Goal: Information Seeking & Learning: Learn about a topic

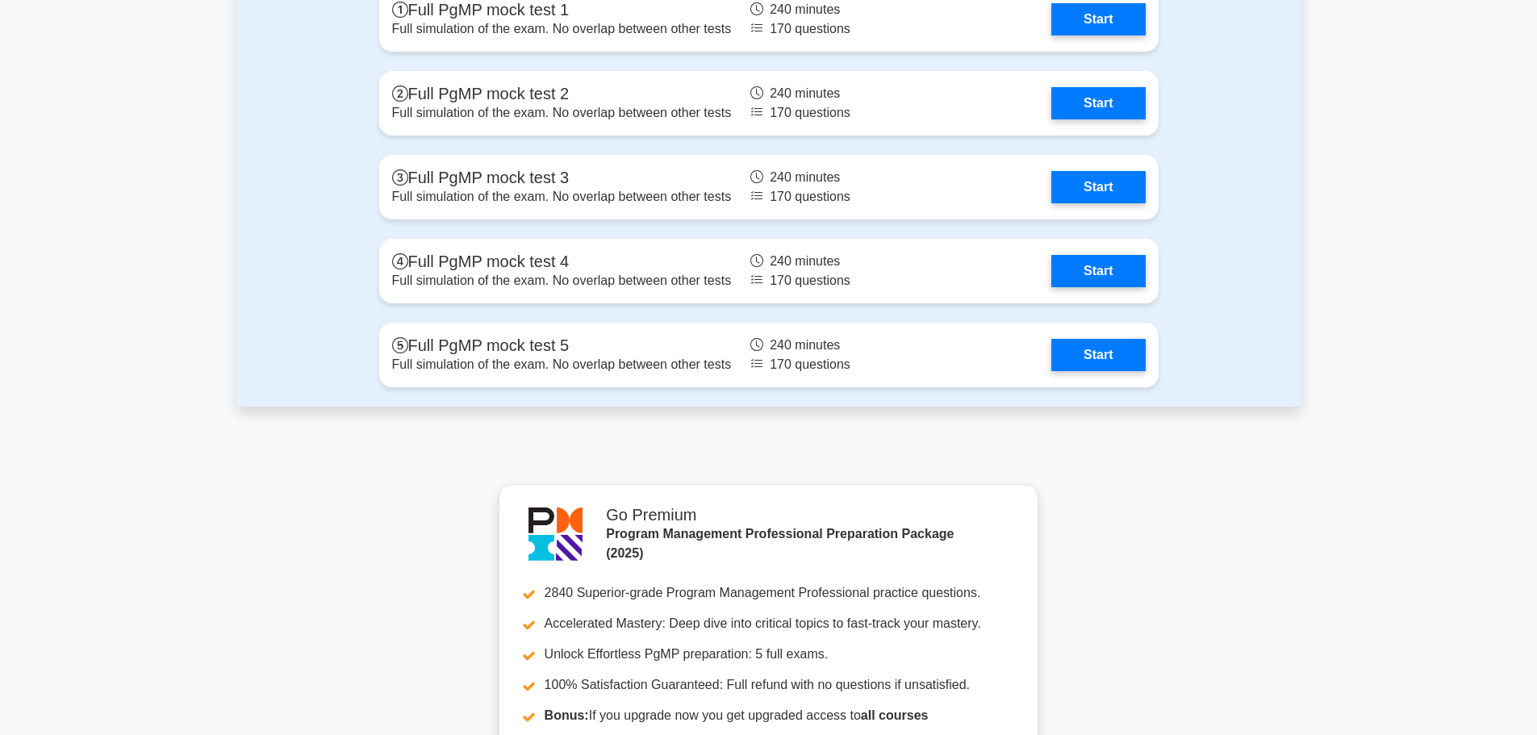
scroll to position [3649, 0]
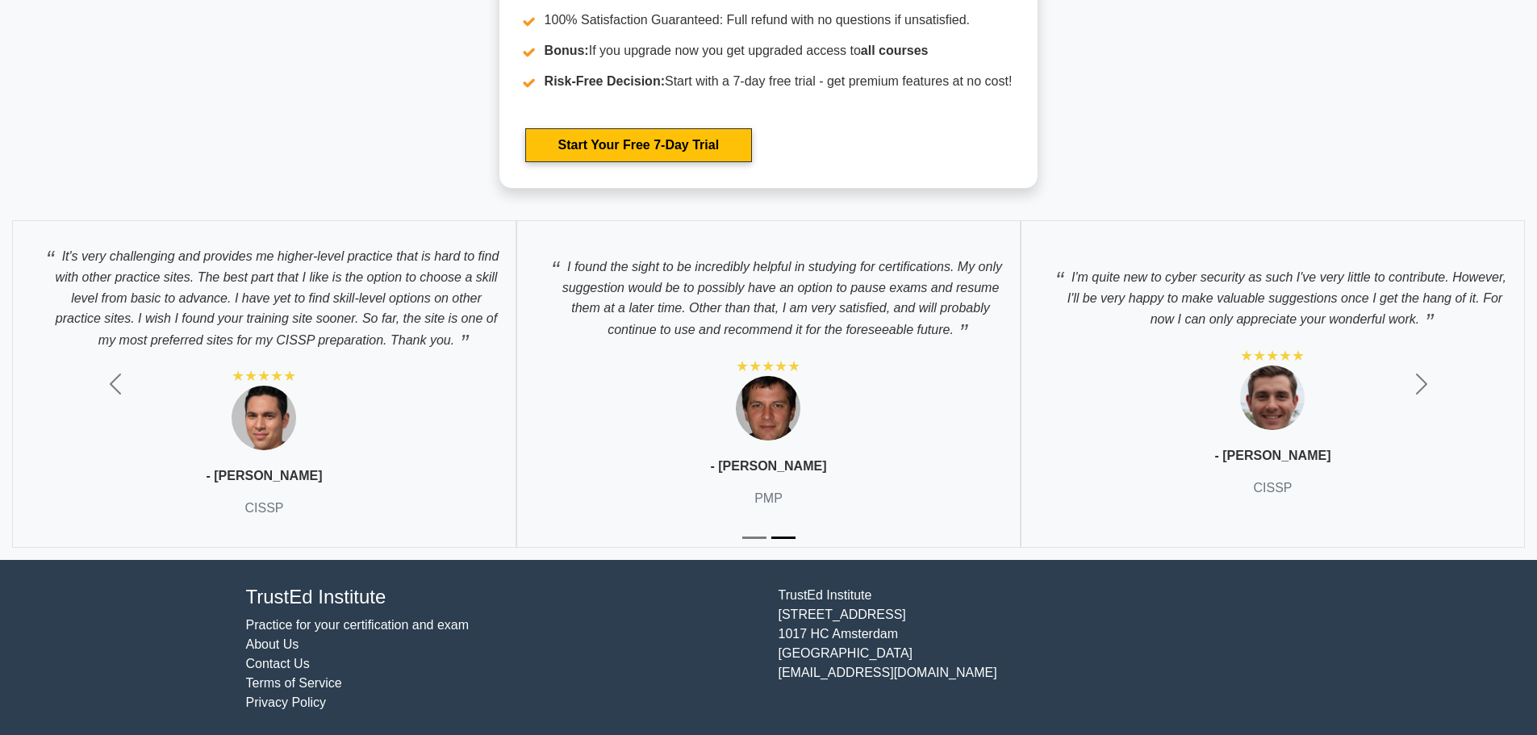
click at [380, 623] on link "Practice for your certification and exam" at bounding box center [357, 625] width 223 height 14
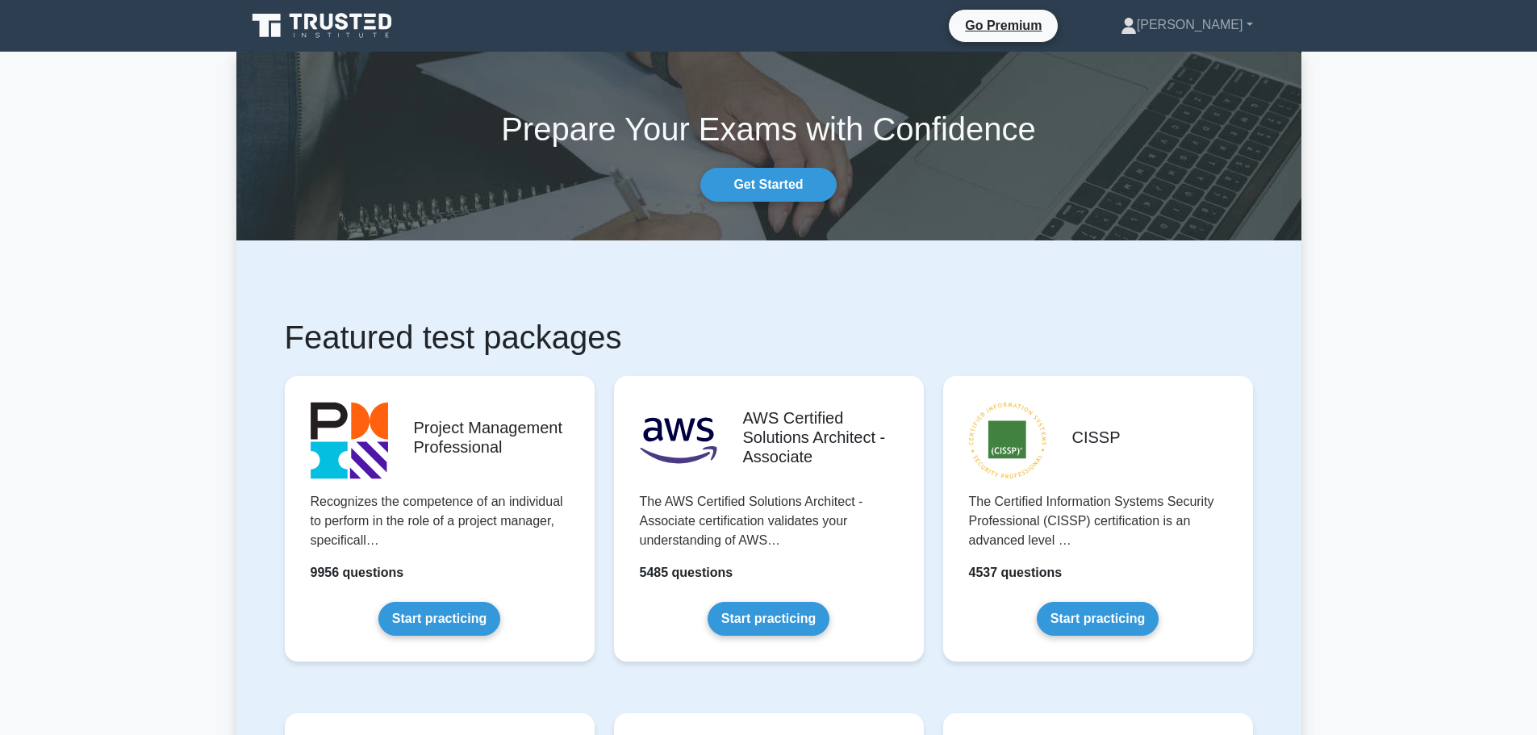
click at [298, 24] on icon at bounding box center [323, 25] width 155 height 31
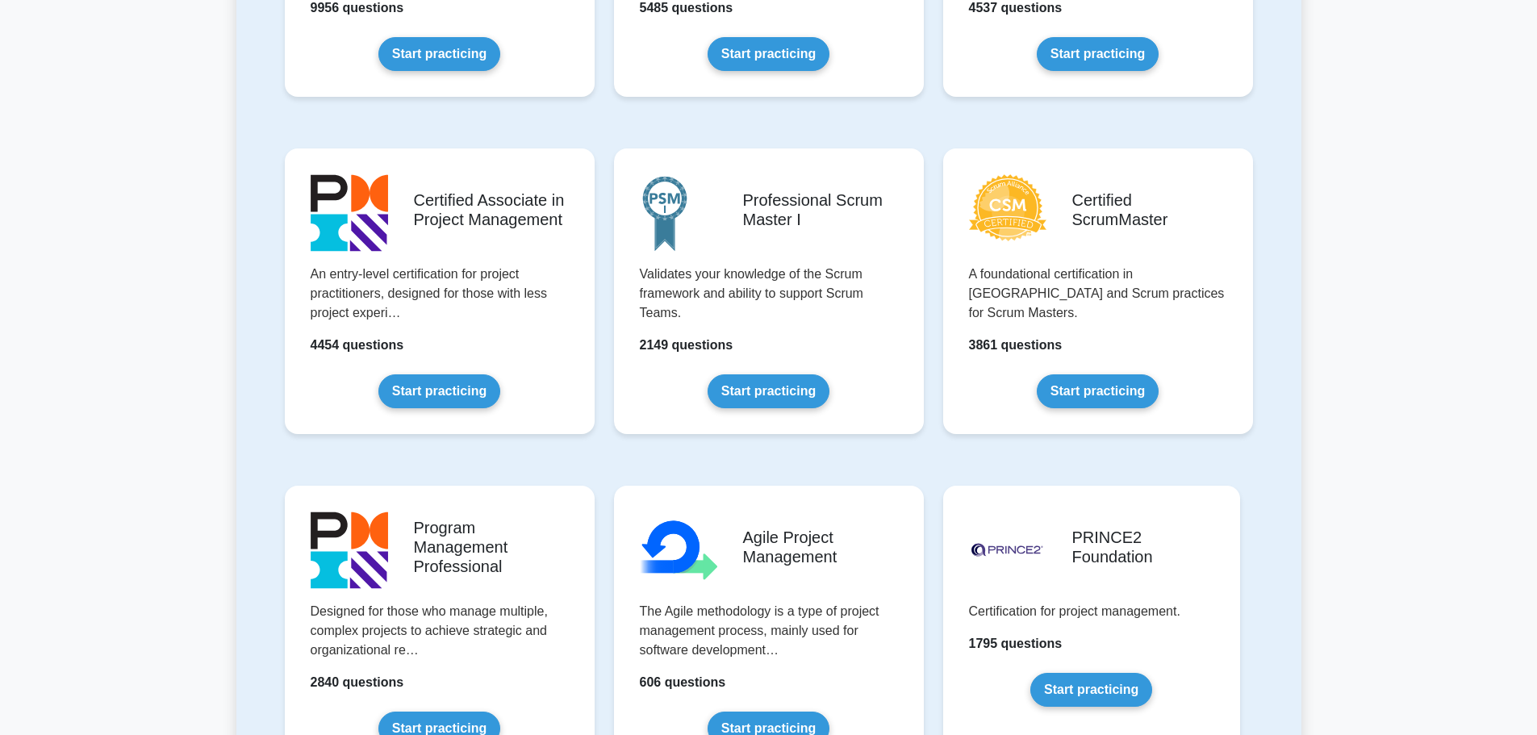
scroll to position [81, 0]
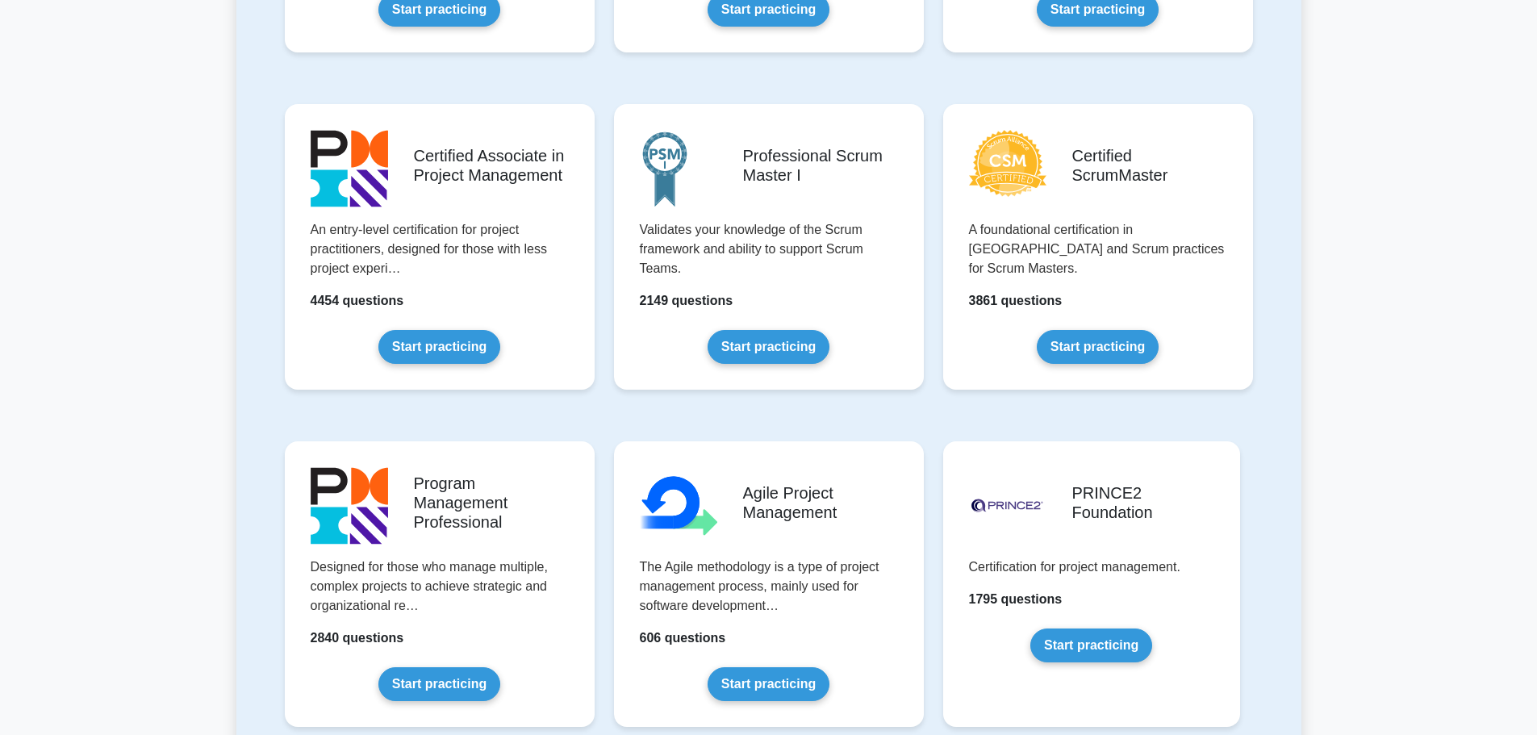
scroll to position [645, 0]
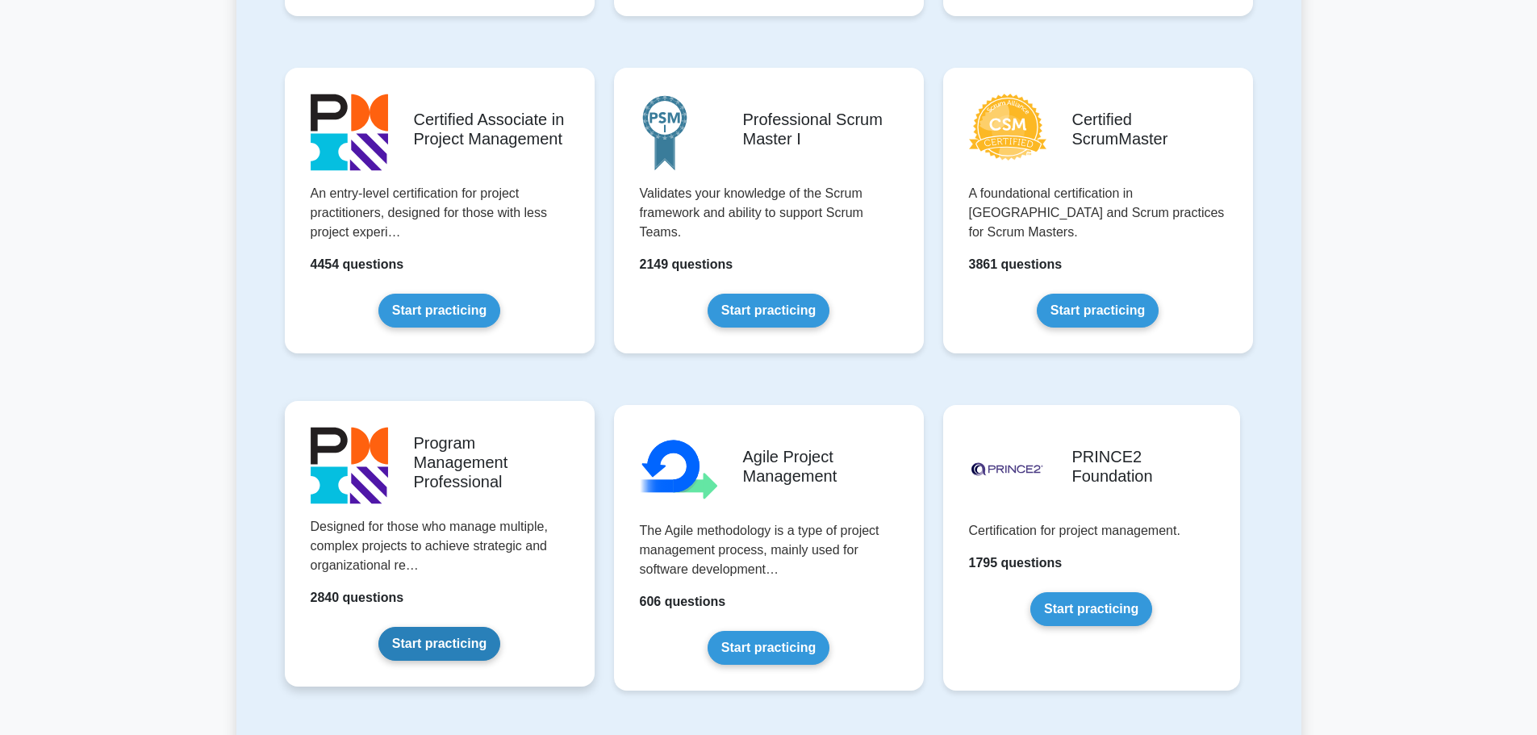
click at [441, 627] on link "Start practicing" at bounding box center [439, 644] width 122 height 34
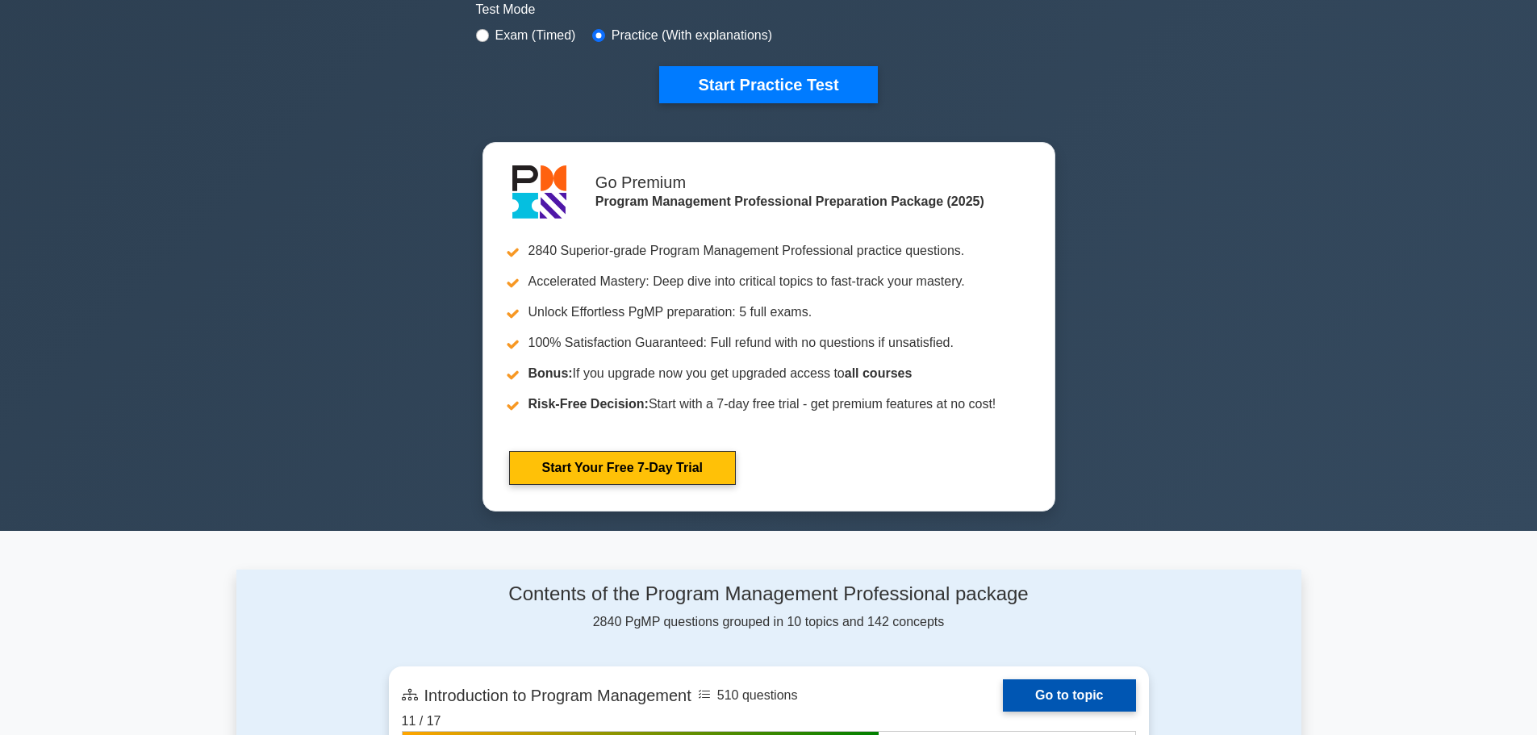
scroll to position [726, 0]
